Goal: Task Accomplishment & Management: Use online tool/utility

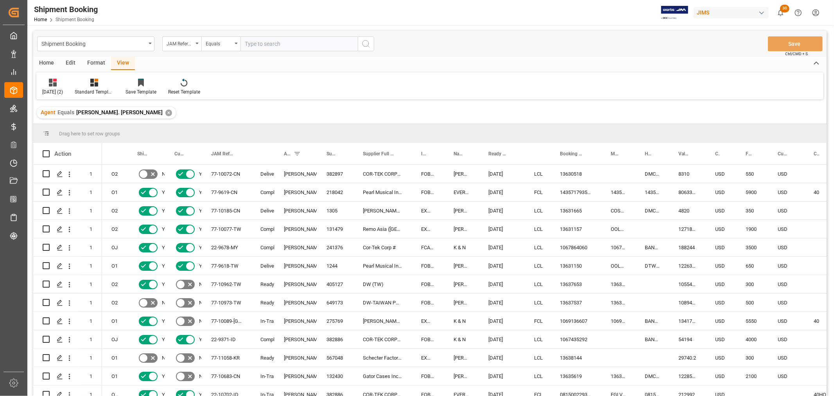
scroll to position [1130, 0]
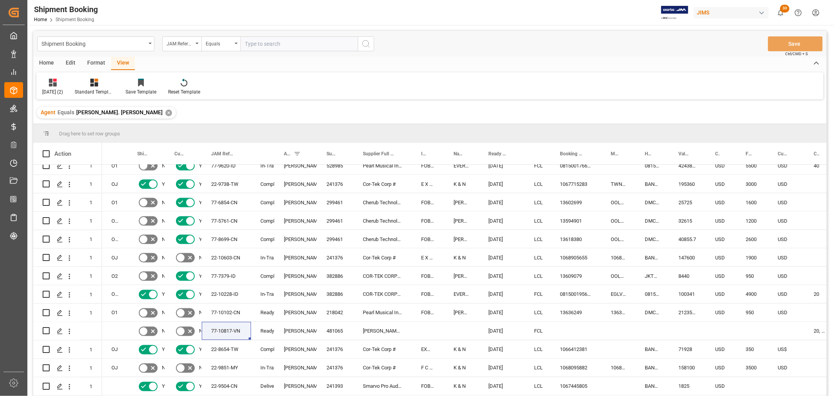
click at [236, 43] on icon "open menu" at bounding box center [236, 44] width 3 height 2
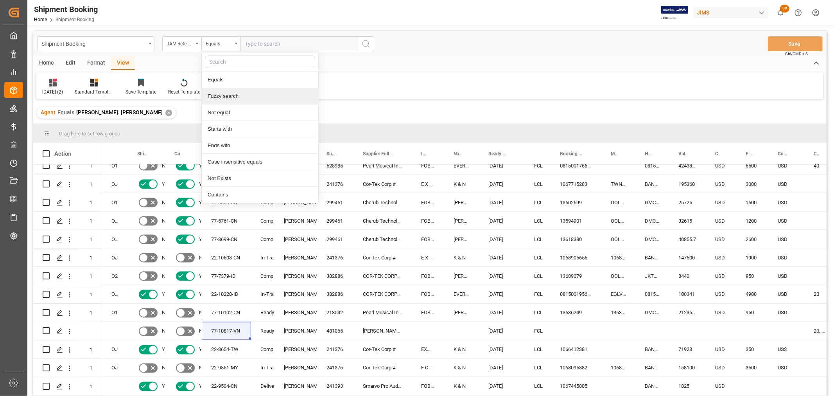
click at [225, 99] on div "Fuzzy search" at bounding box center [260, 96] width 117 height 16
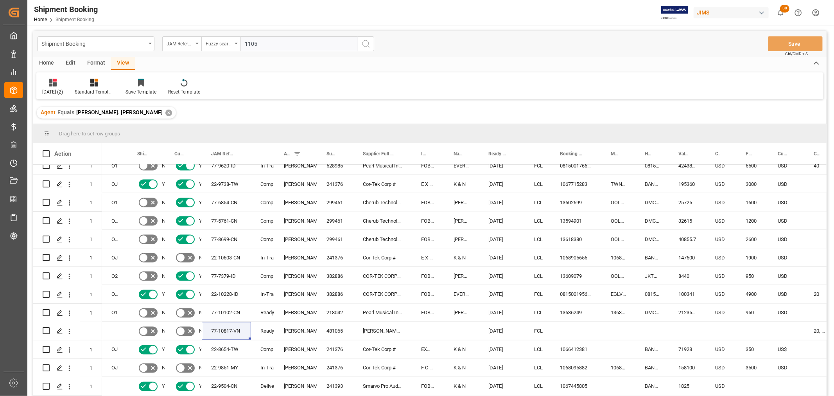
type input "11053"
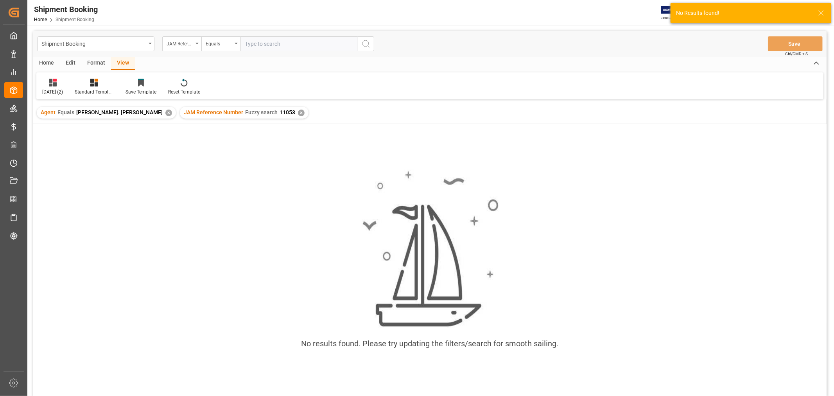
click at [165, 113] on div "✕" at bounding box center [168, 113] width 7 height 7
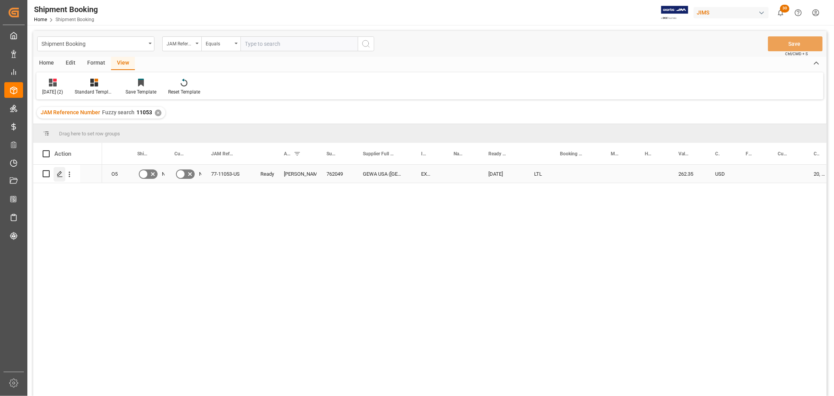
click at [58, 176] on icon "Press SPACE to select this row." at bounding box center [60, 174] width 6 height 6
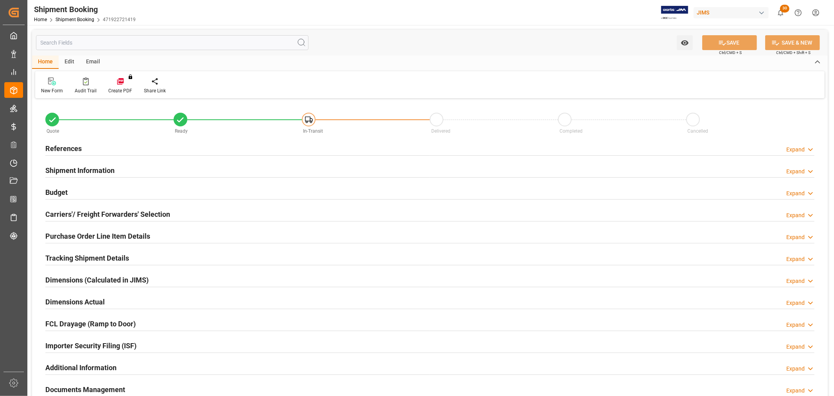
type input "0"
type input "14.4316"
type input "262.35"
click at [53, 192] on h2 "Budget" at bounding box center [56, 192] width 22 height 11
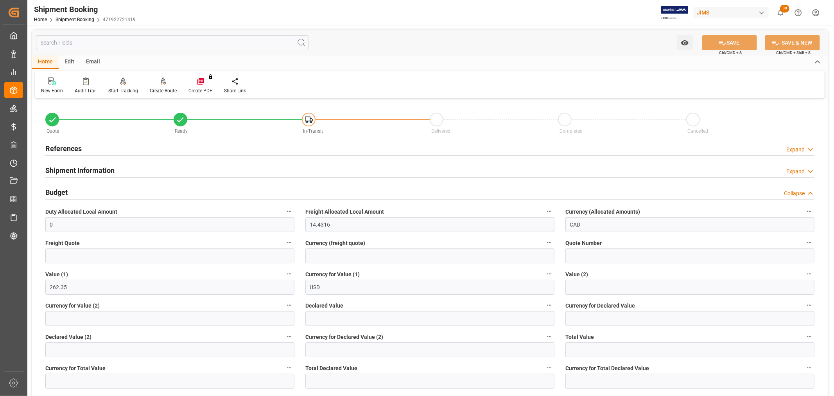
click at [68, 145] on h2 "References" at bounding box center [63, 148] width 36 height 11
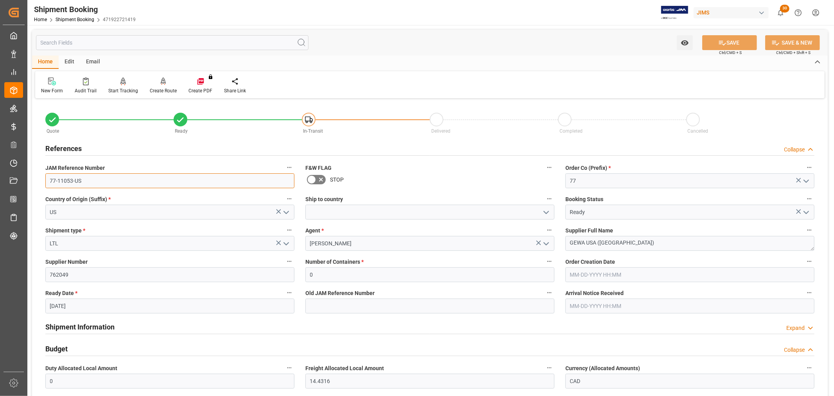
drag, startPoint x: 115, startPoint y: 181, endPoint x: 40, endPoint y: 181, distance: 75.1
click at [40, 181] on div "JAM Reference Number 77-11053-US" at bounding box center [170, 175] width 260 height 31
drag, startPoint x: 130, startPoint y: 248, endPoint x: 132, endPoint y: 101, distance: 147.1
click at [130, 248] on input "LTL" at bounding box center [169, 243] width 249 height 15
